Goal: Communication & Community: Answer question/provide support

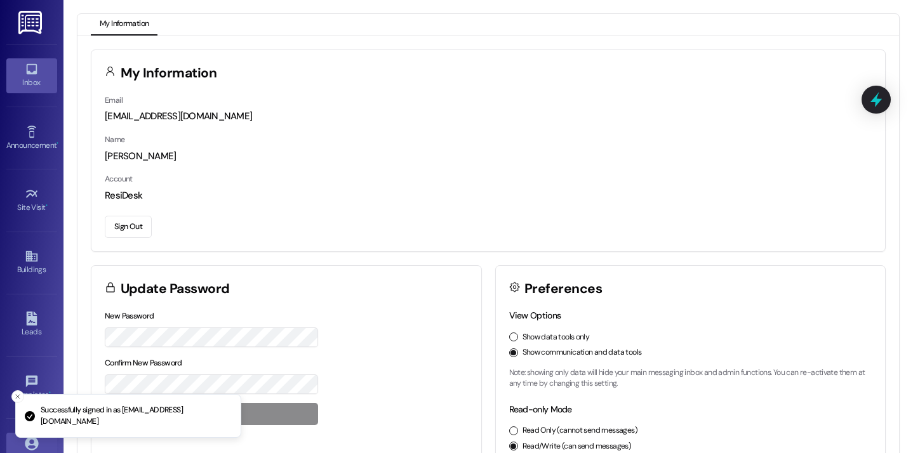
click at [32, 59] on link "Inbox" at bounding box center [31, 75] width 51 height 34
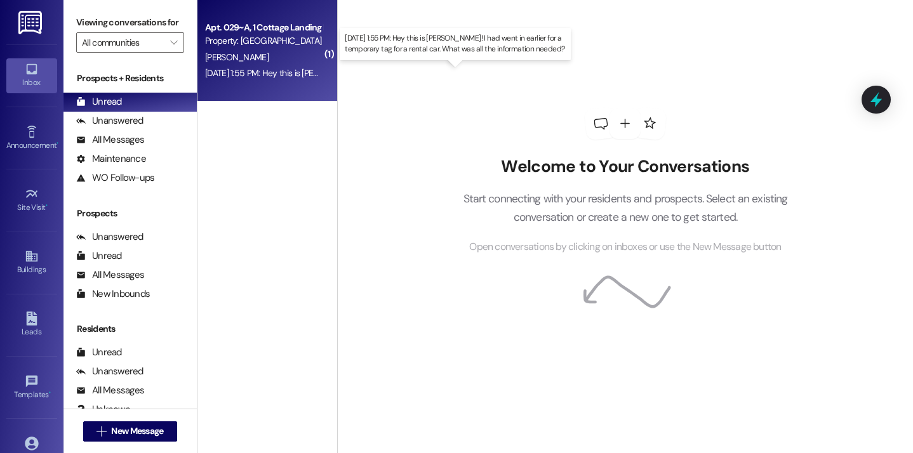
click at [302, 71] on div "[DATE] 1:55 PM: Hey this is [PERSON_NAME]! I had went in earlier for a temporar…" at bounding box center [459, 72] width 509 height 11
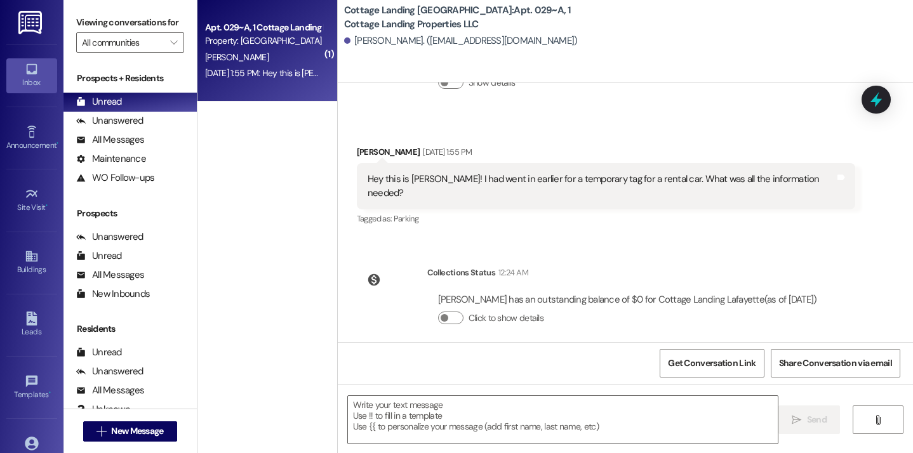
scroll to position [1292, 0]
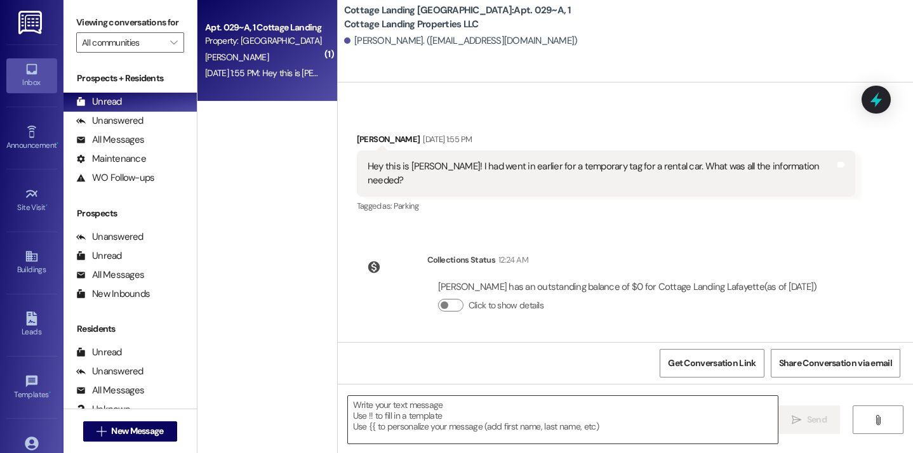
click at [477, 409] on textarea at bounding box center [563, 420] width 430 height 48
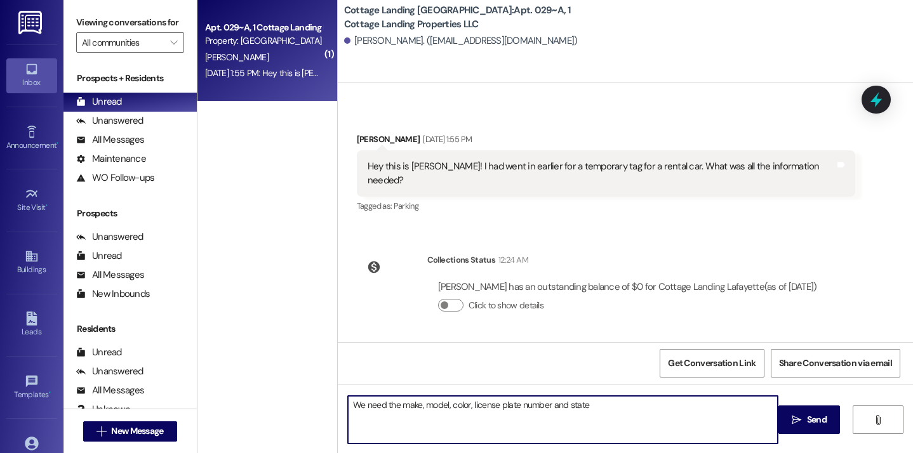
type textarea "We need the make, model, color, license plate number and state!"
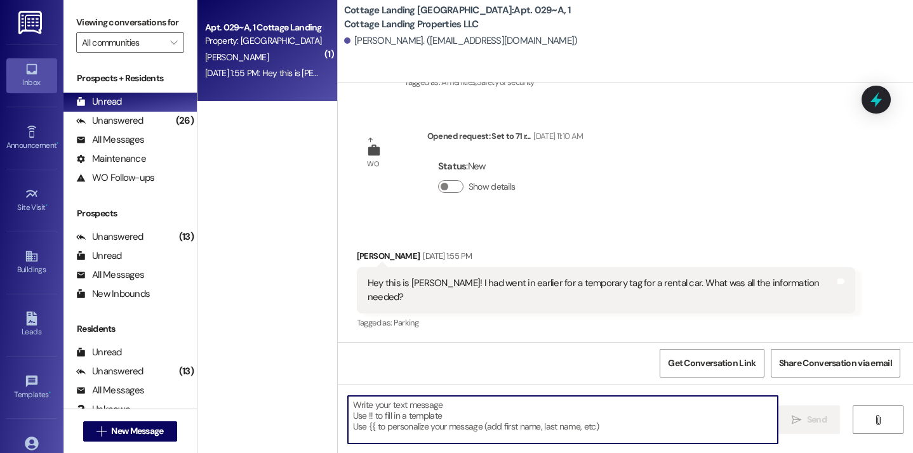
scroll to position [1380, 0]
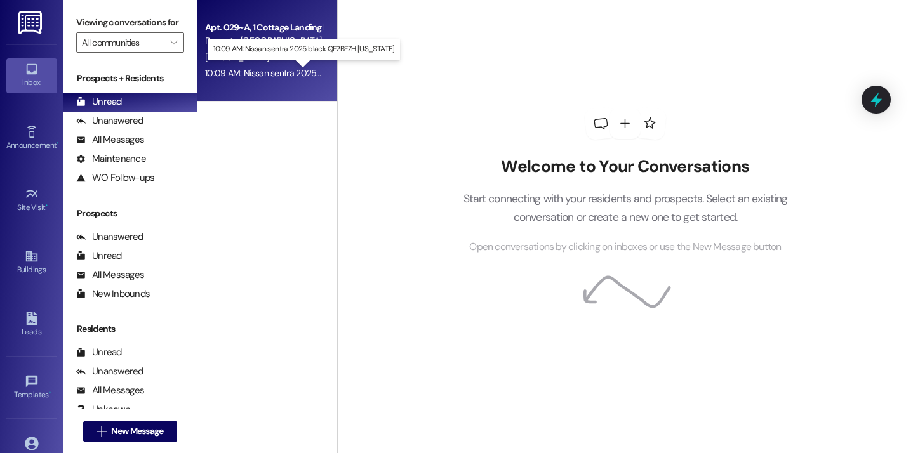
click at [282, 75] on div "10:09 AM: Nissan sentra 2025 black QF2BFZH [US_STATE] 10:09 AM: Nissan sentra 2…" at bounding box center [312, 72] width 214 height 11
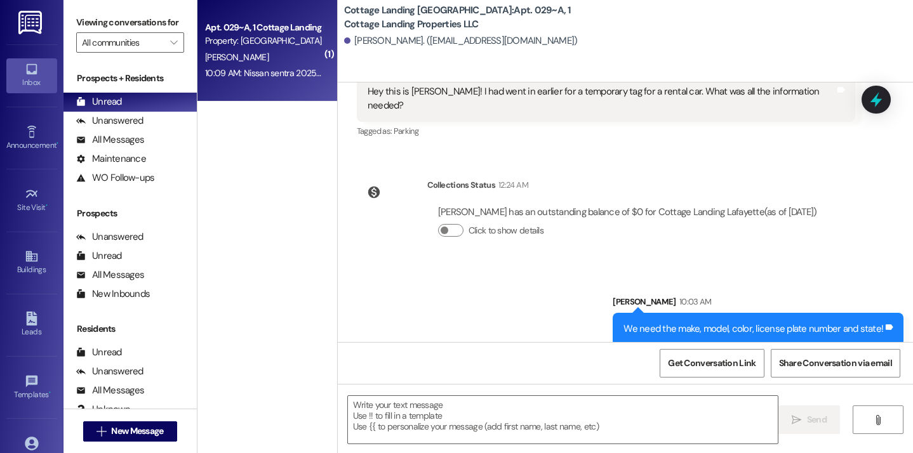
scroll to position [1501, 0]
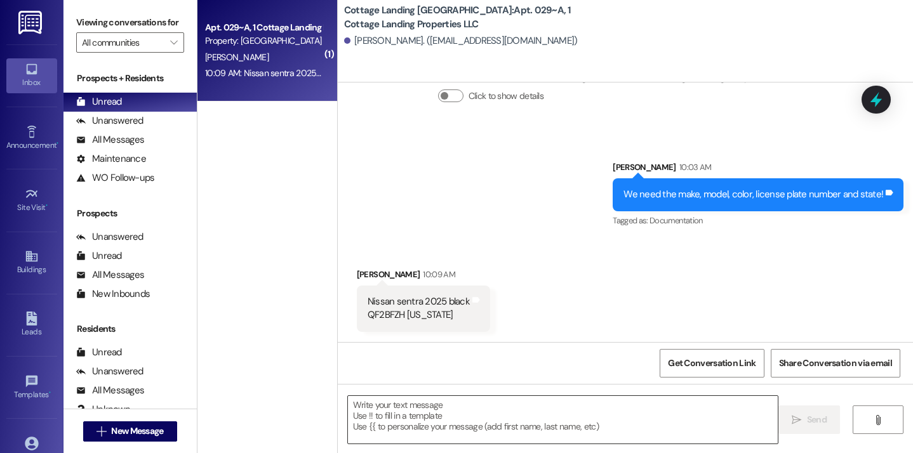
click at [427, 428] on textarea at bounding box center [563, 420] width 430 height 48
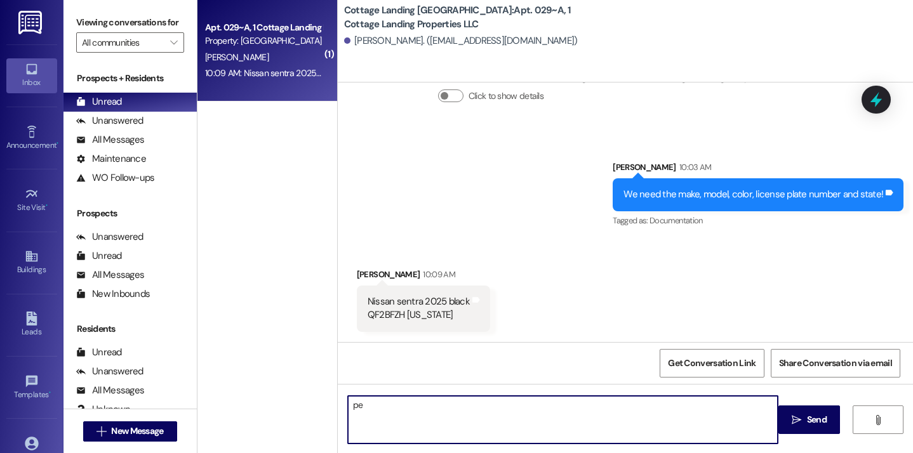
type textarea "p"
type textarea "Perfect, thank you!"
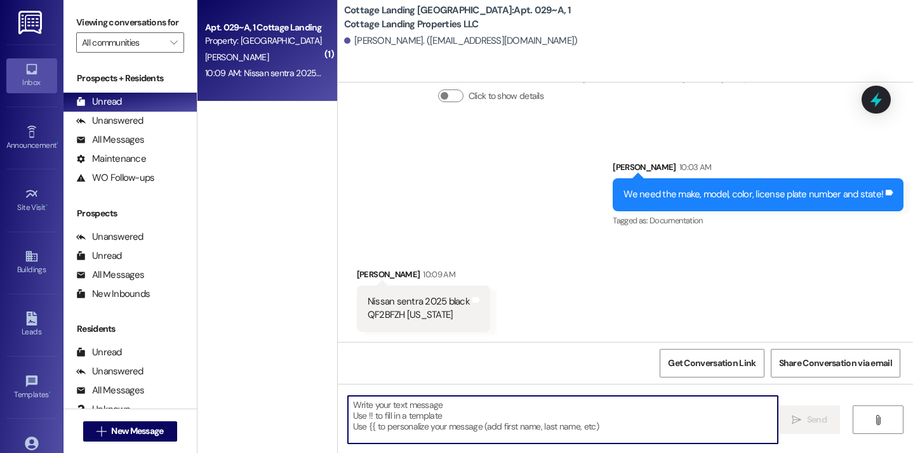
scroll to position [1500, 0]
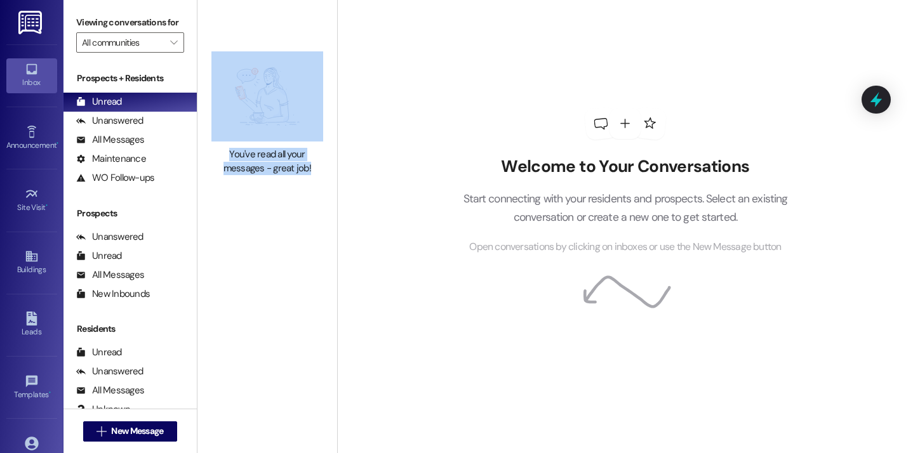
drag, startPoint x: 192, startPoint y: 36, endPoint x: 311, endPoint y: 194, distance: 197.6
click at [311, 194] on div "You've read all your messages - great job!" at bounding box center [267, 113] width 140 height 227
click at [302, 213] on div "You've read all your messages - great job!" at bounding box center [267, 113] width 140 height 227
